Goal: Information Seeking & Learning: Understand process/instructions

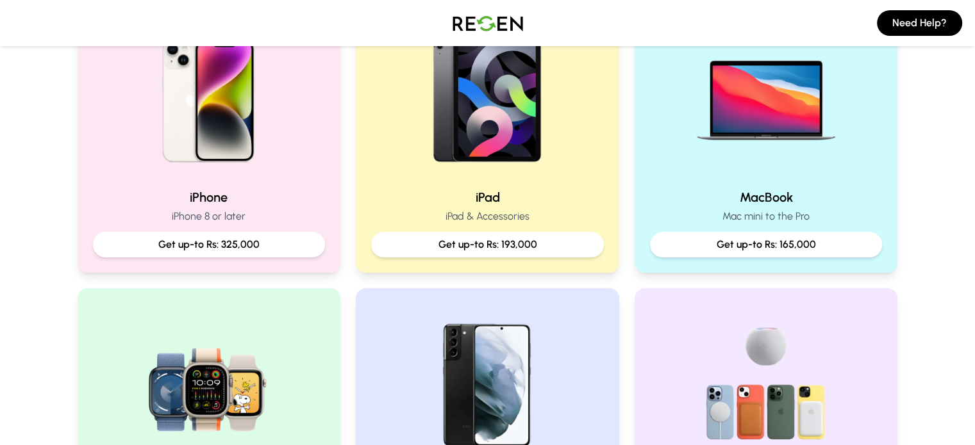
scroll to position [323, 0]
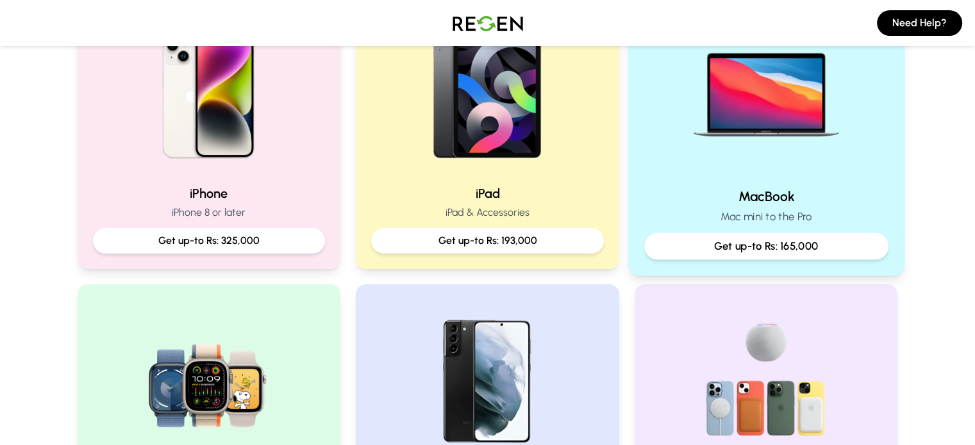
click at [742, 238] on p "Get up-to Rs: 165,000" at bounding box center [766, 246] width 222 height 16
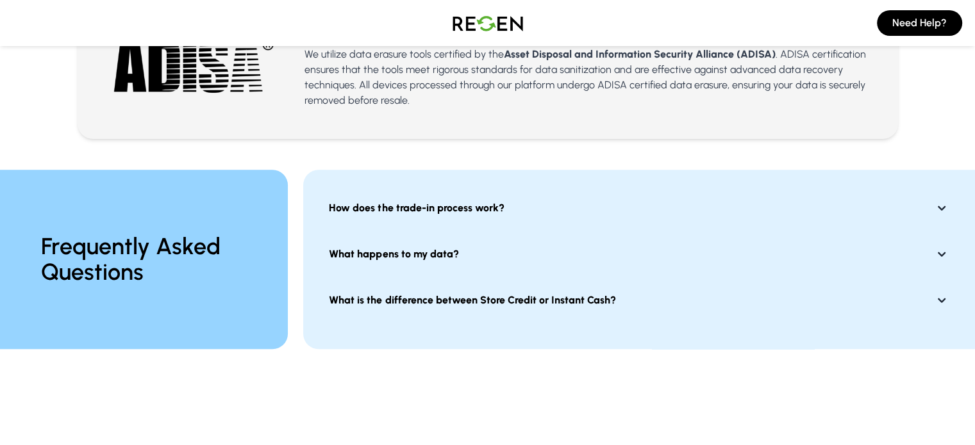
scroll to position [919, 0]
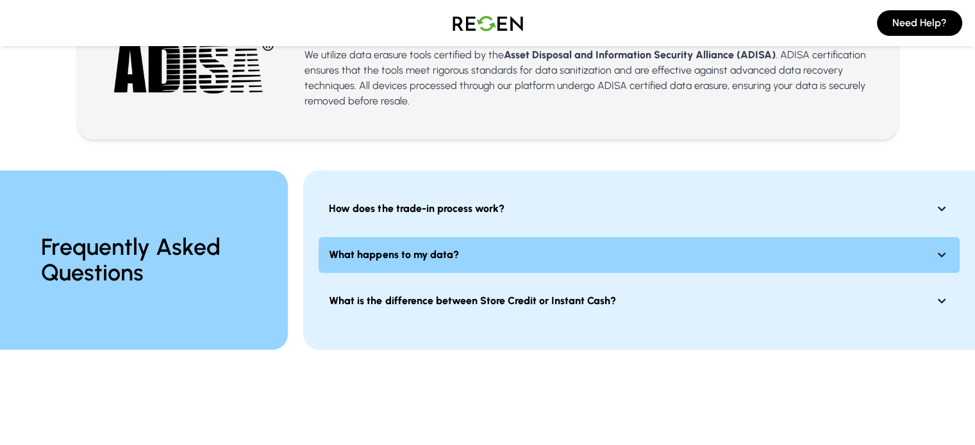
click at [743, 243] on button "What happens to my data?" at bounding box center [638, 255] width 641 height 36
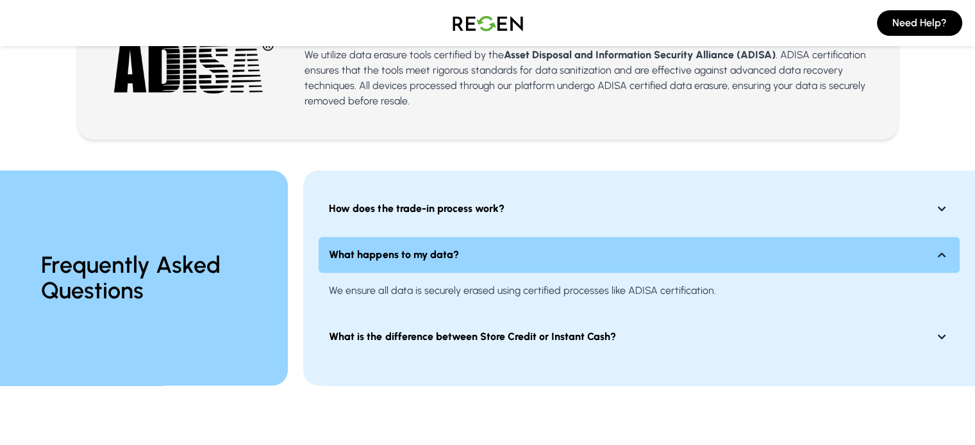
click at [743, 243] on button "What happens to my data?" at bounding box center [638, 255] width 641 height 36
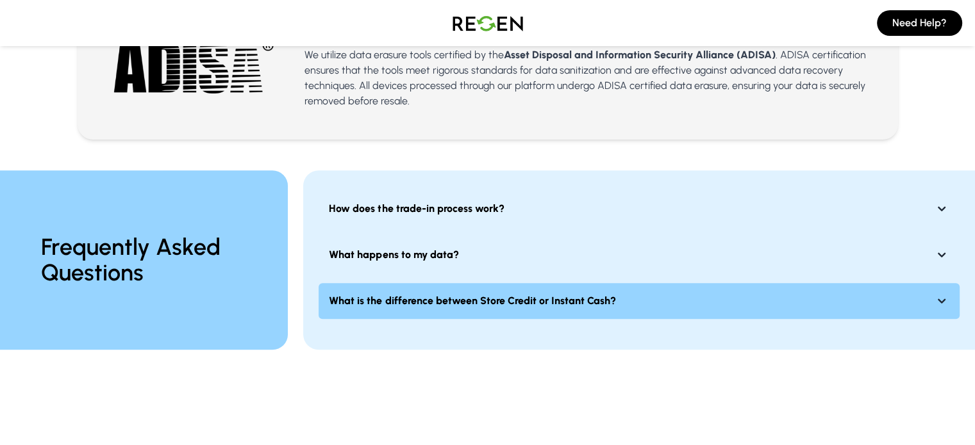
click at [741, 283] on button "What is the difference between Store Credit or Instant Cash?" at bounding box center [638, 301] width 641 height 36
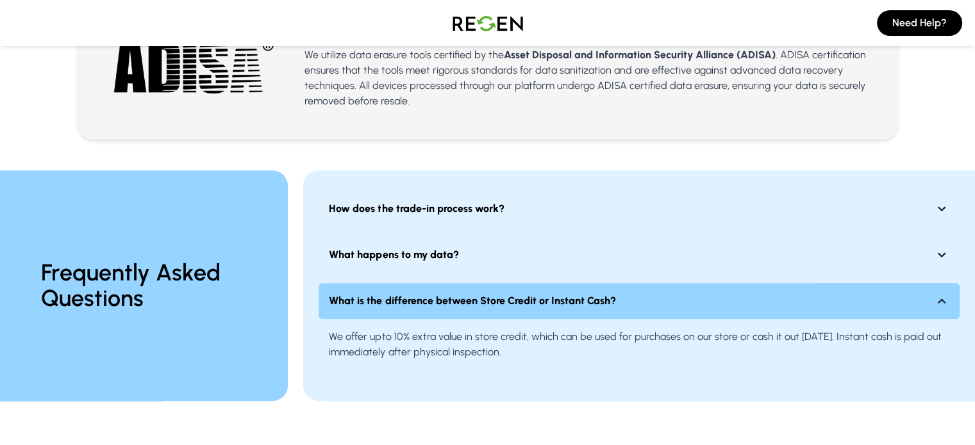
click at [741, 283] on button "What is the difference between Store Credit or Instant Cash?" at bounding box center [638, 301] width 641 height 36
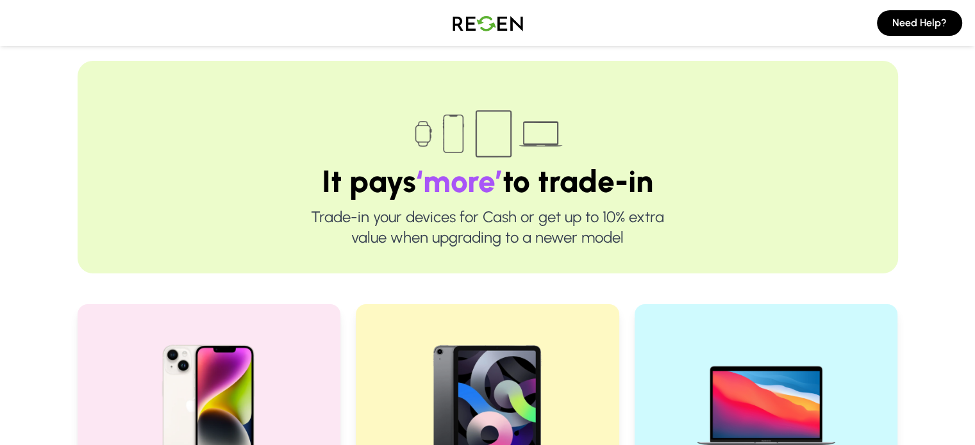
scroll to position [0, 0]
